Goal: Information Seeking & Learning: Learn about a topic

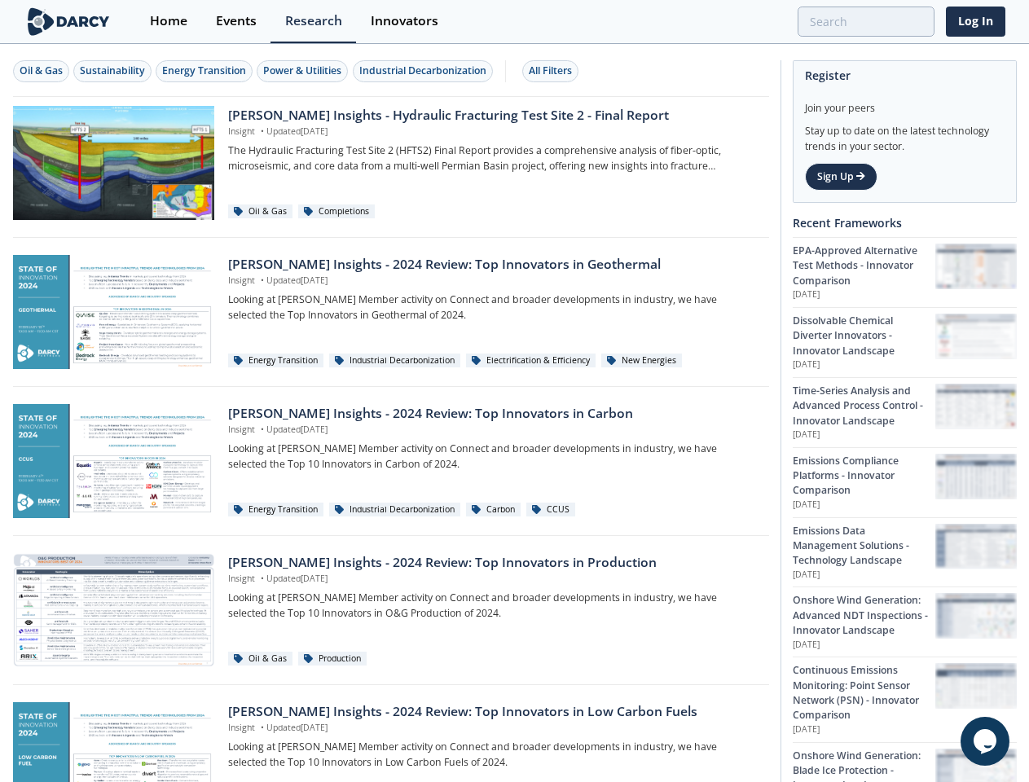
click at [42, 71] on div "Oil & Gas" at bounding box center [41, 71] width 43 height 15
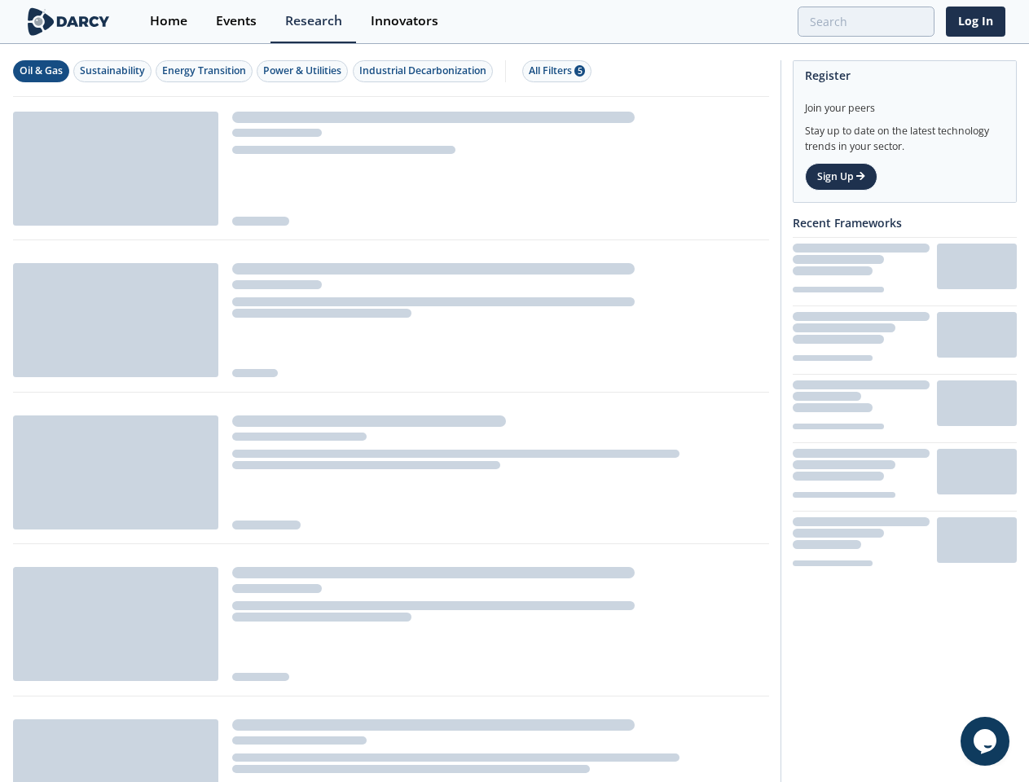
click at [113, 71] on div "Sustainability" at bounding box center [112, 71] width 65 height 15
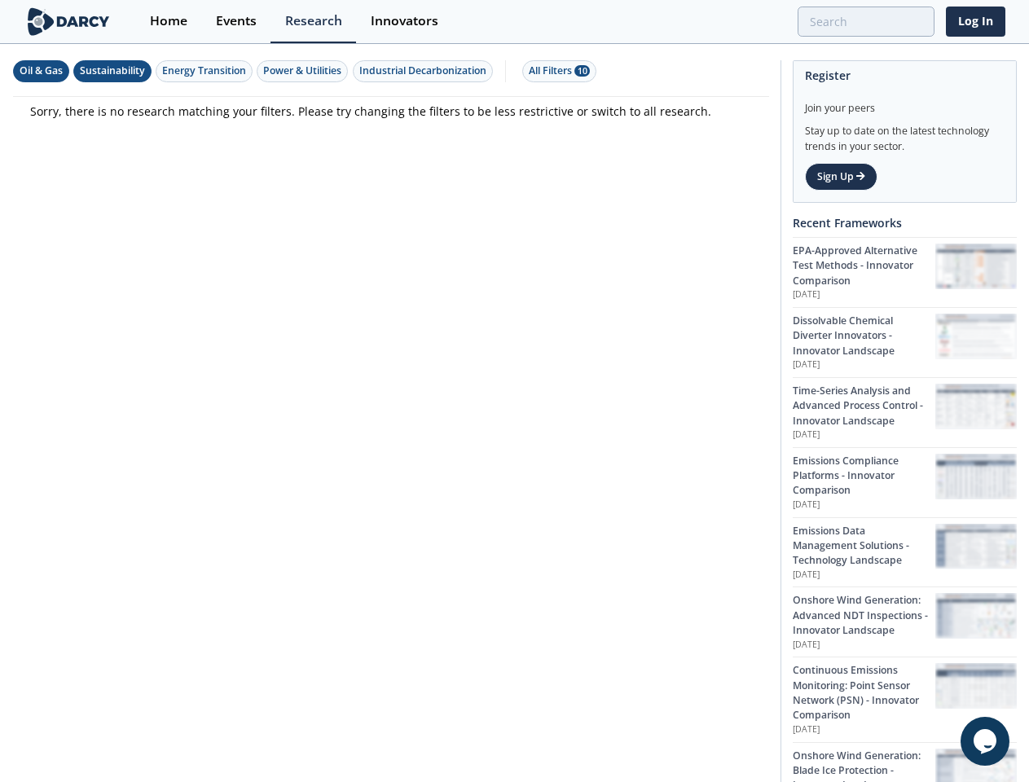
click at [205, 71] on div "Energy Transition" at bounding box center [204, 71] width 84 height 15
click at [305, 71] on div "Power & Utilities" at bounding box center [302, 71] width 78 height 15
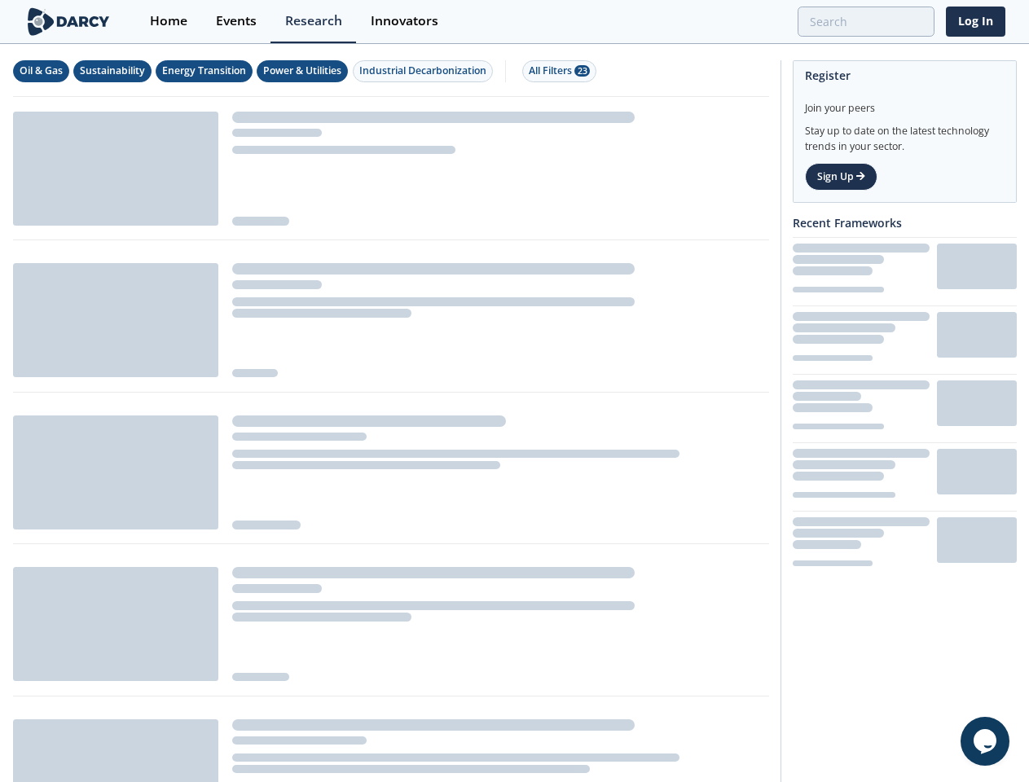
click at [425, 71] on div "Industrial Decarbonization" at bounding box center [422, 71] width 127 height 15
